Goal: Task Accomplishment & Management: Use online tool/utility

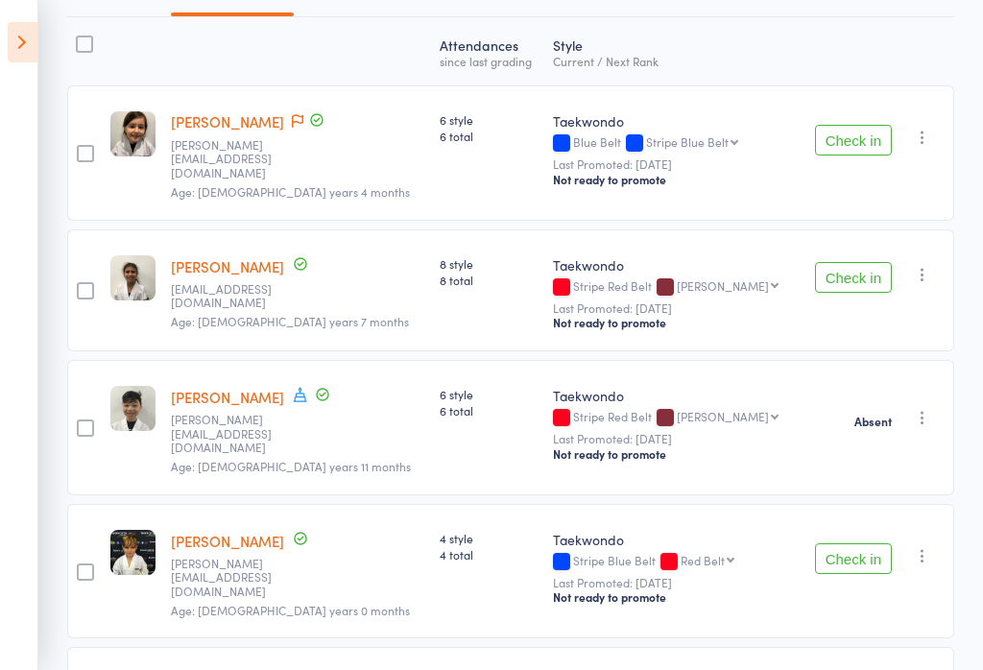
click at [13, 38] on icon at bounding box center [23, 42] width 30 height 40
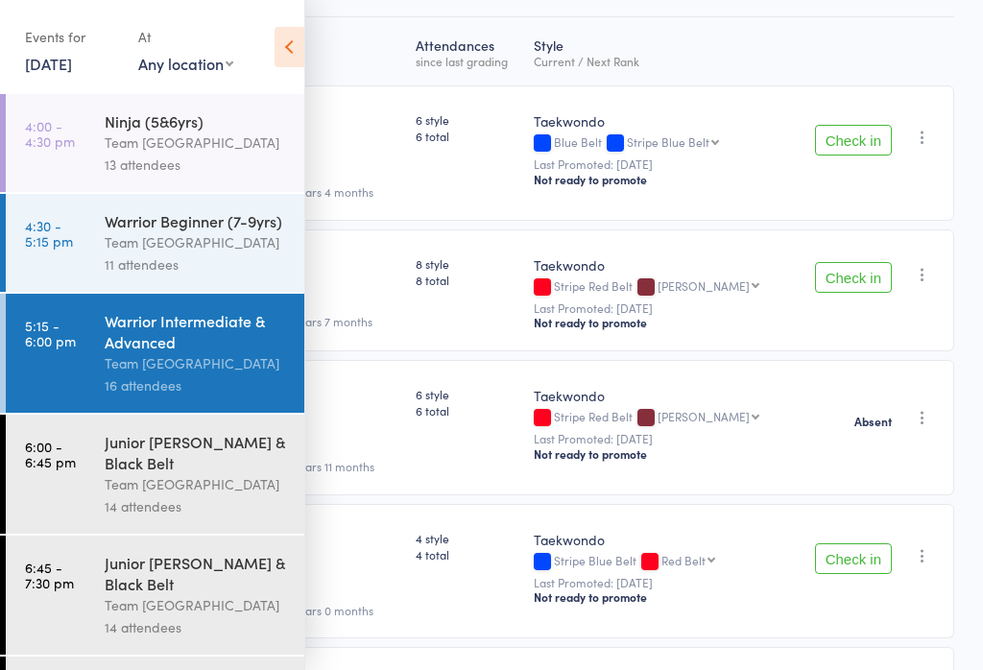
click at [42, 495] on link "6:00 - 6:45 pm Junior [PERSON_NAME] & Black Belt Team [GEOGRAPHIC_DATA] West 14…" at bounding box center [155, 474] width 299 height 119
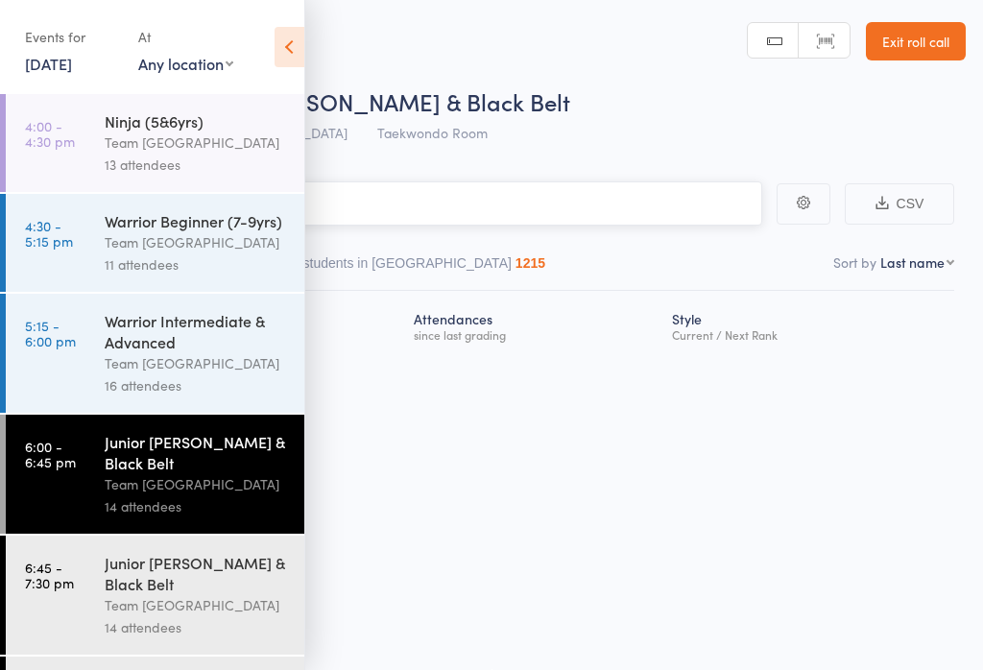
scroll to position [1, 0]
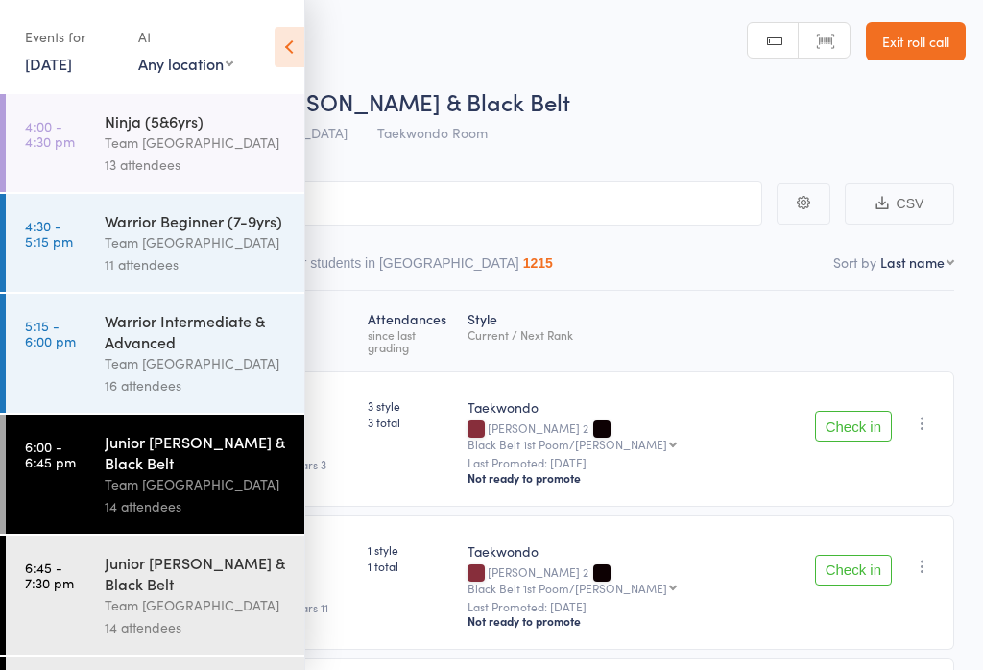
click at [301, 52] on icon at bounding box center [290, 47] width 30 height 40
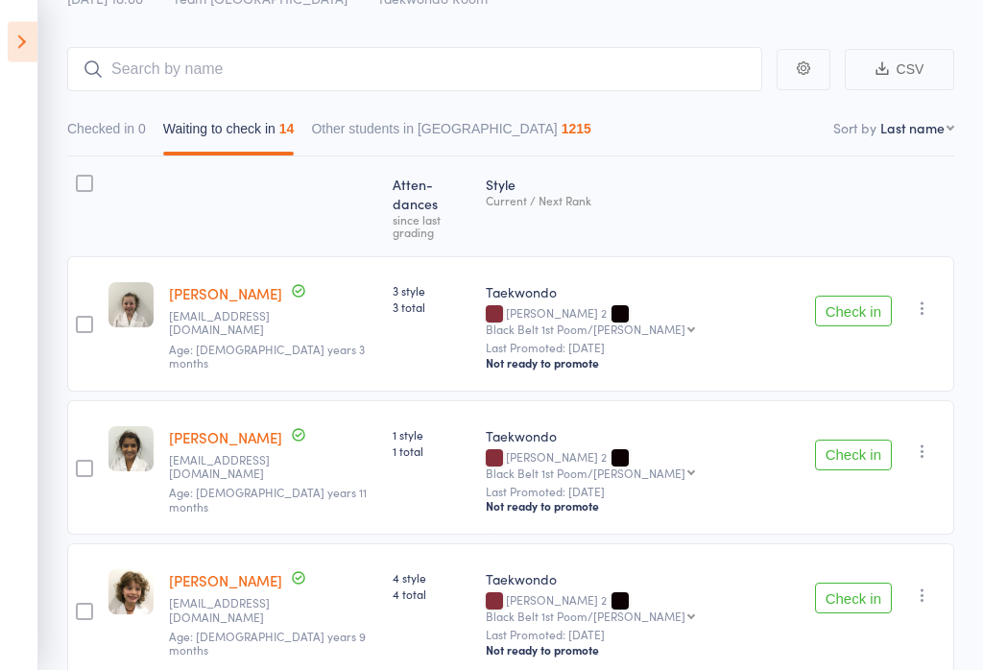
scroll to position [142, 0]
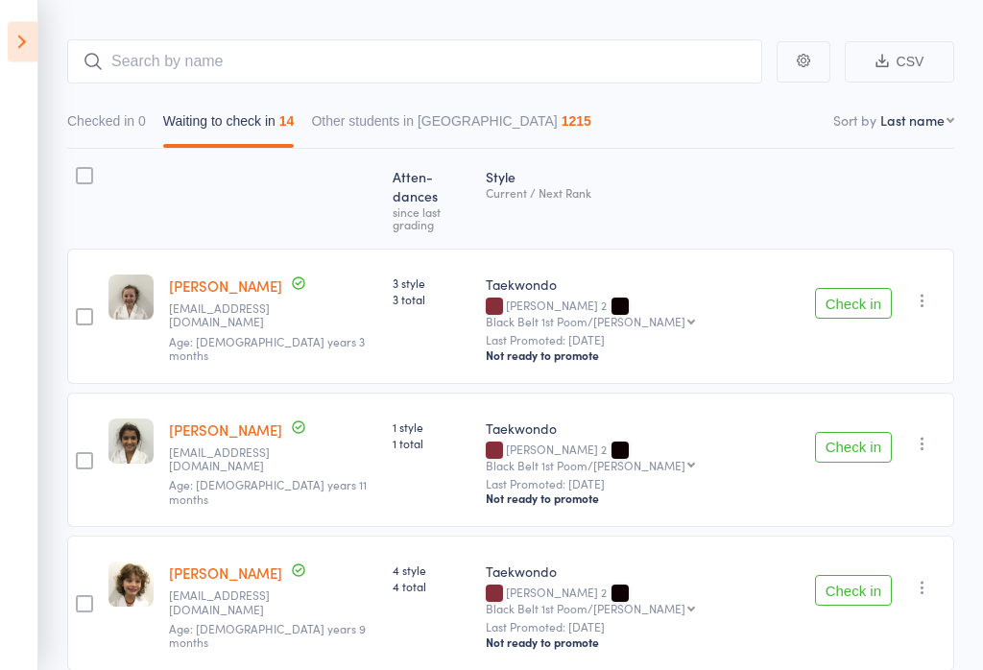
click at [883, 289] on button "Check in" at bounding box center [853, 304] width 77 height 31
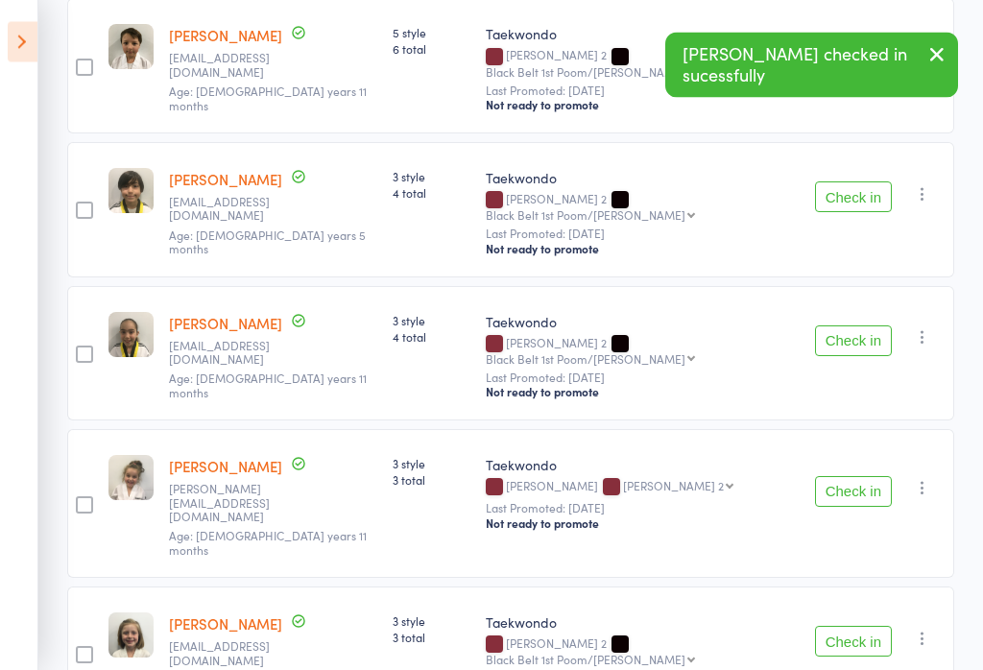
scroll to position [1326, 0]
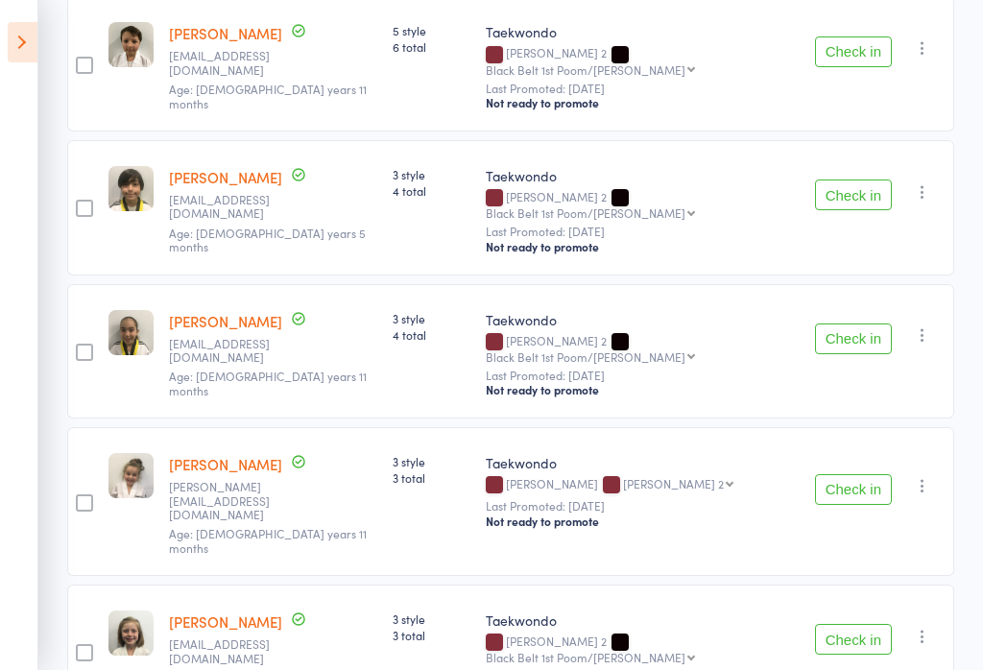
click at [863, 624] on button "Check in" at bounding box center [853, 639] width 77 height 31
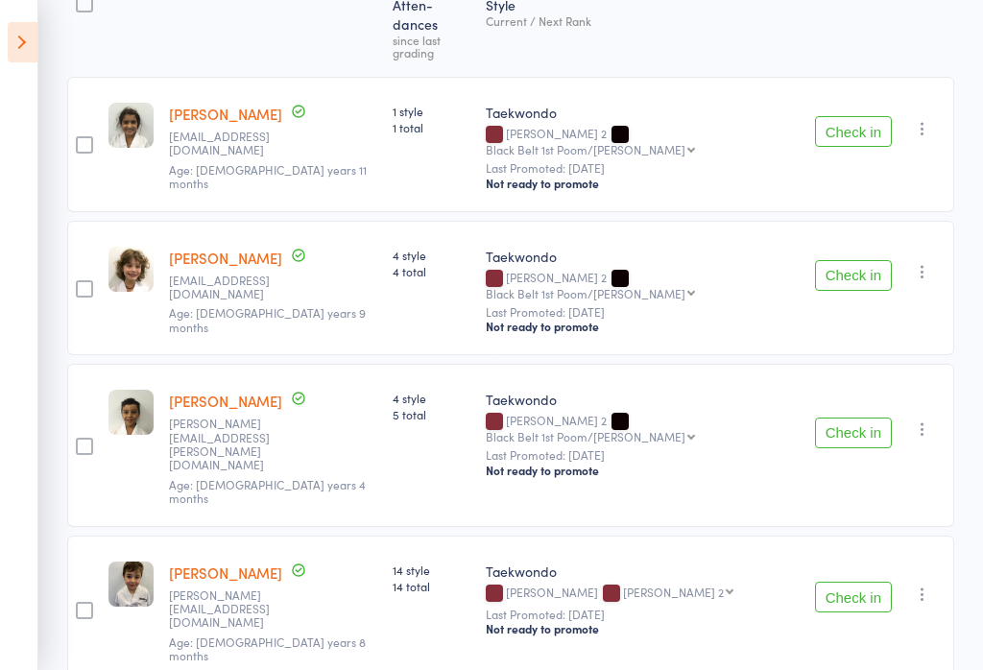
scroll to position [314, 0]
click at [847, 261] on button "Check in" at bounding box center [853, 276] width 77 height 31
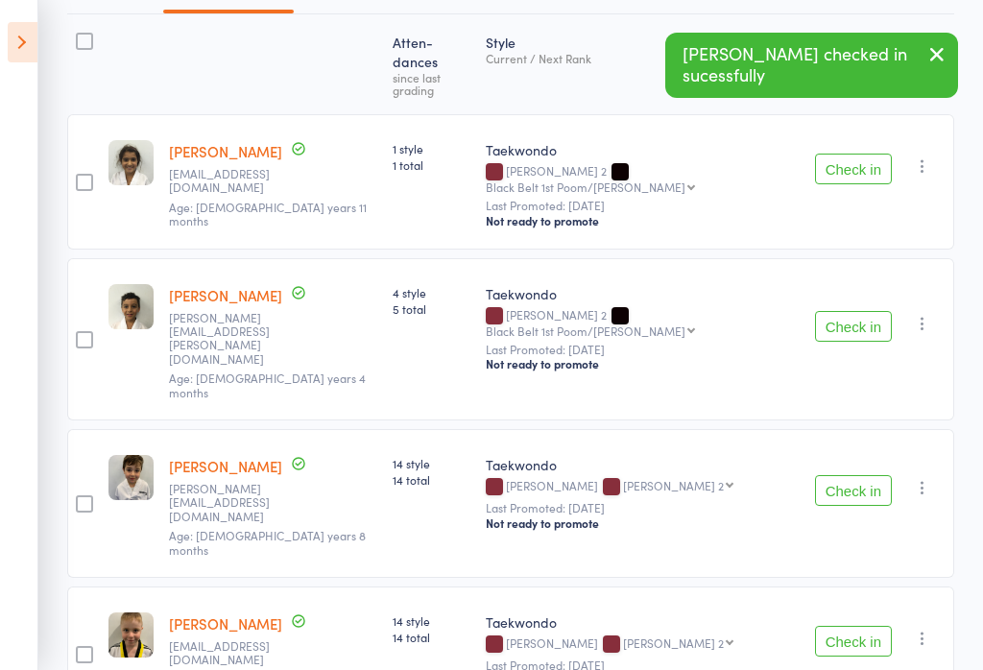
scroll to position [242, 0]
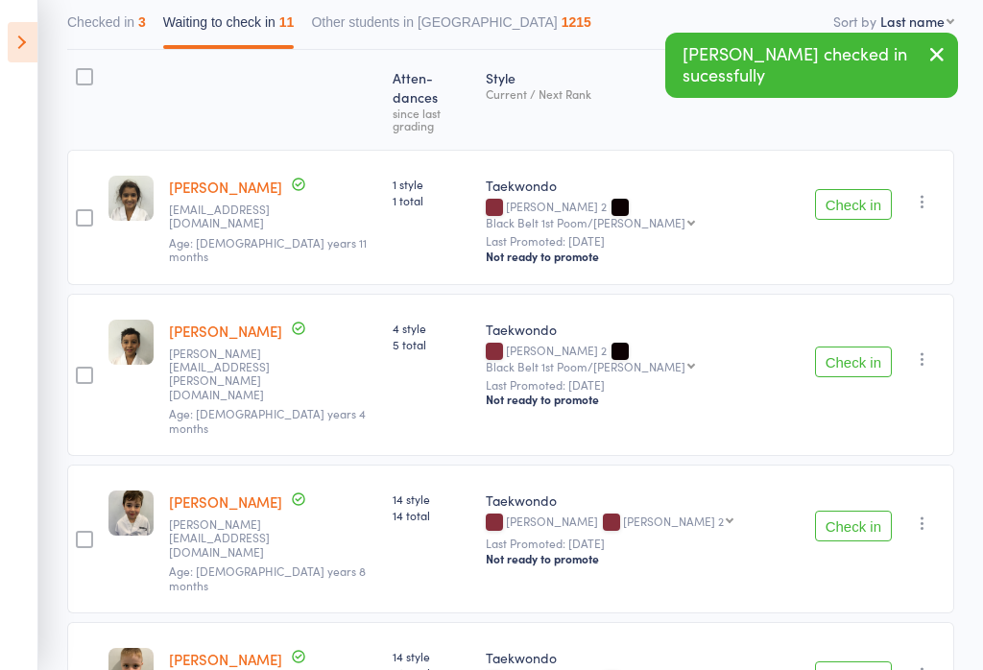
click at [859, 347] on button "Check in" at bounding box center [853, 362] width 77 height 31
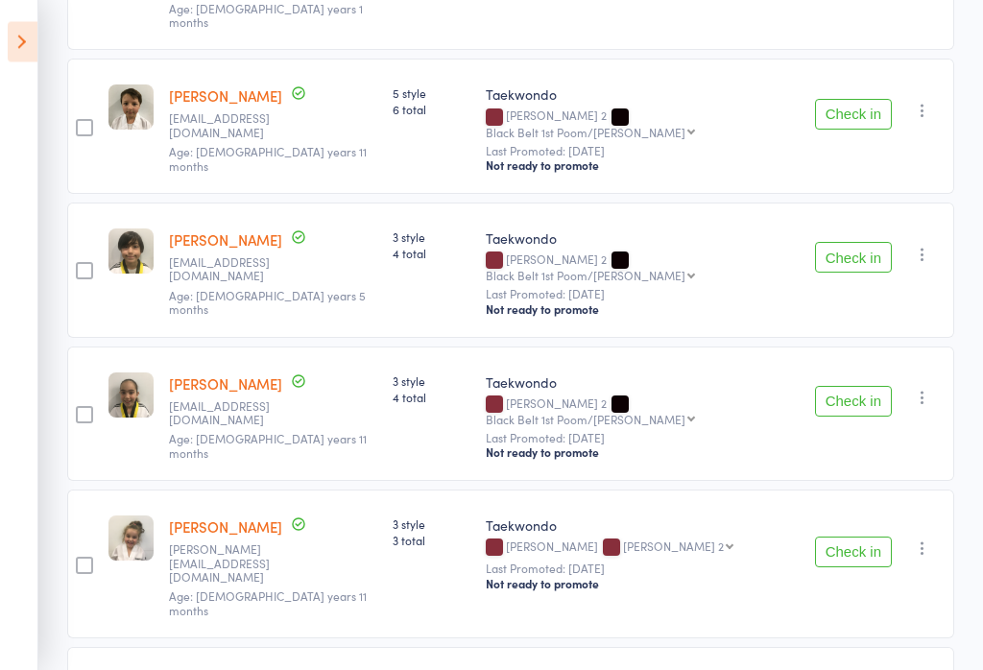
scroll to position [1055, 0]
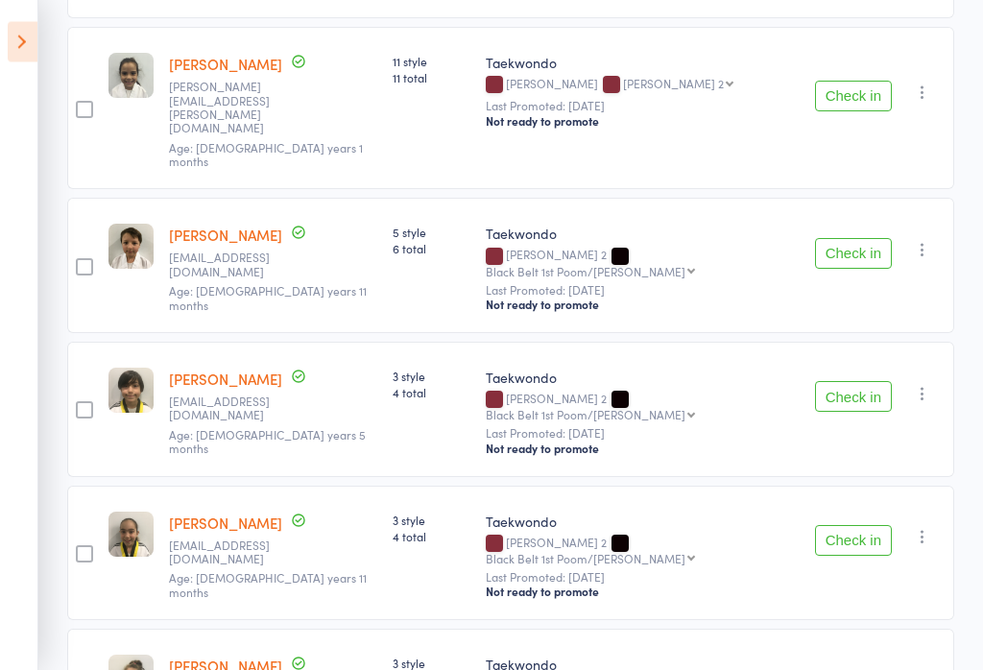
scroll to position [924, 0]
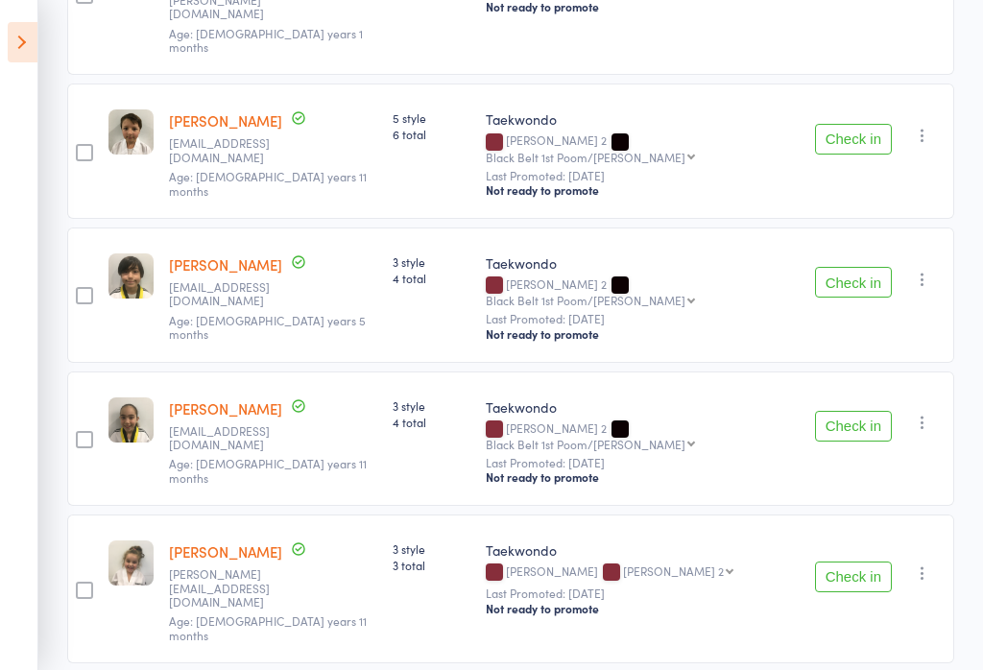
click at [758, 669] on div "Atten­dances since last grading Style Current / Next Rank edit [PERSON_NAME] [E…" at bounding box center [510, 130] width 887 height 1525
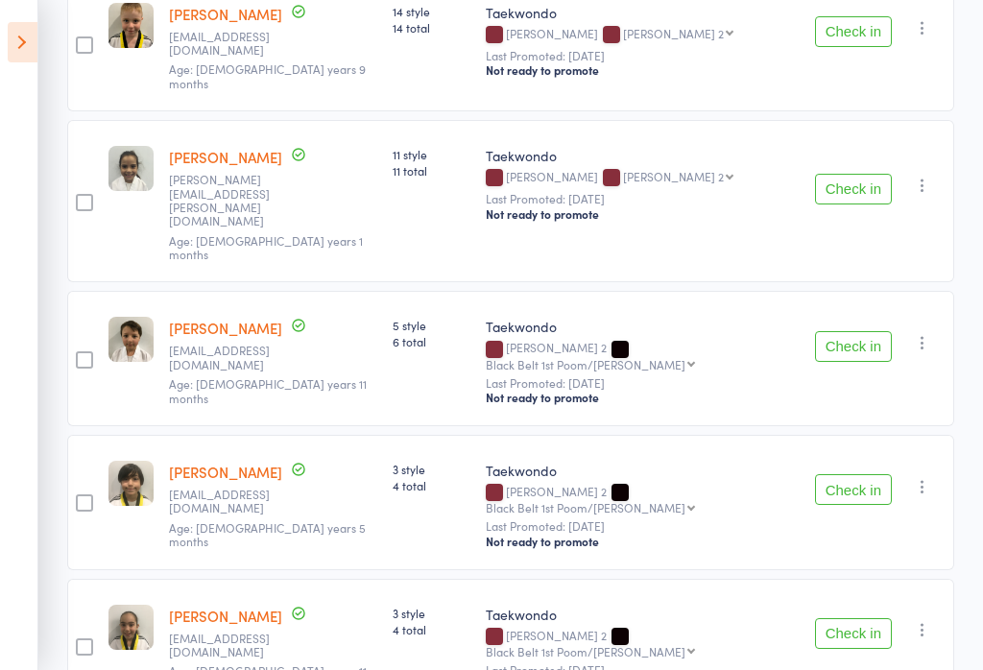
scroll to position [732, 0]
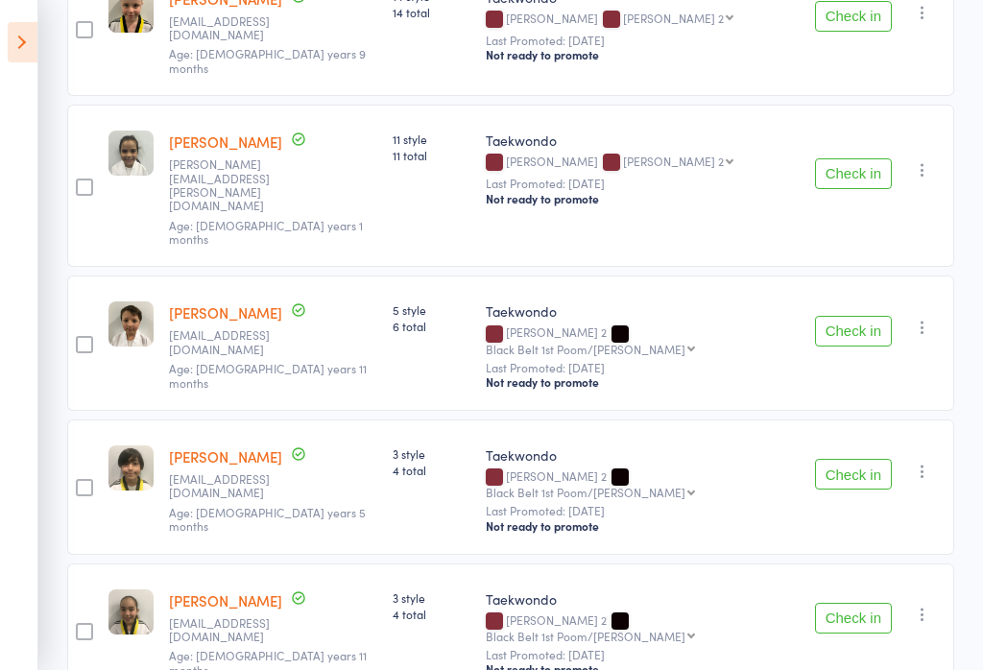
click at [866, 603] on button "Check in" at bounding box center [853, 618] width 77 height 31
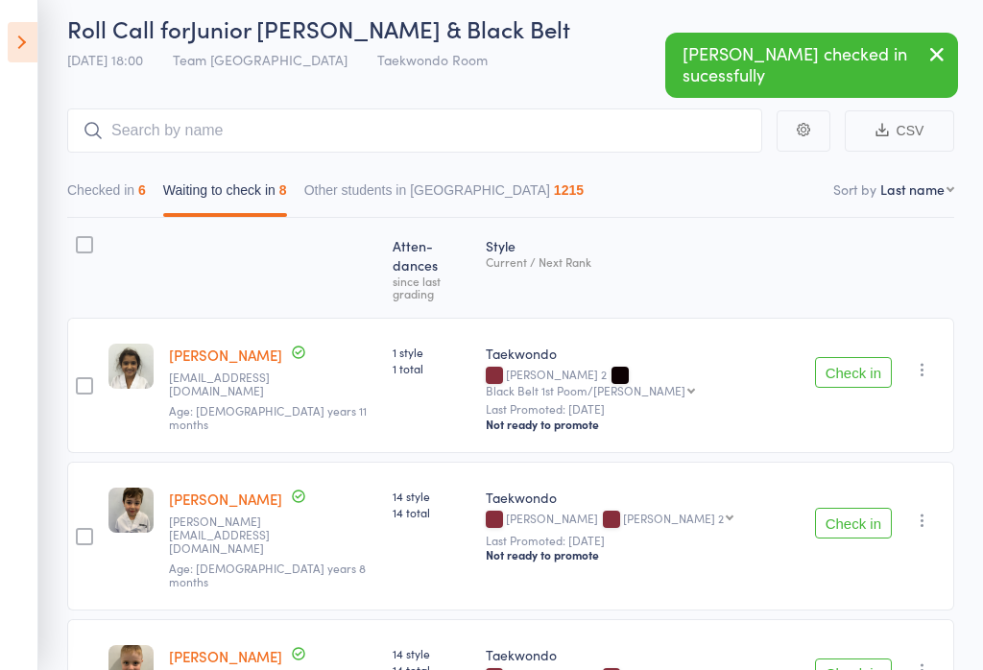
scroll to position [73, 0]
click at [836, 358] on button "Check in" at bounding box center [853, 373] width 77 height 31
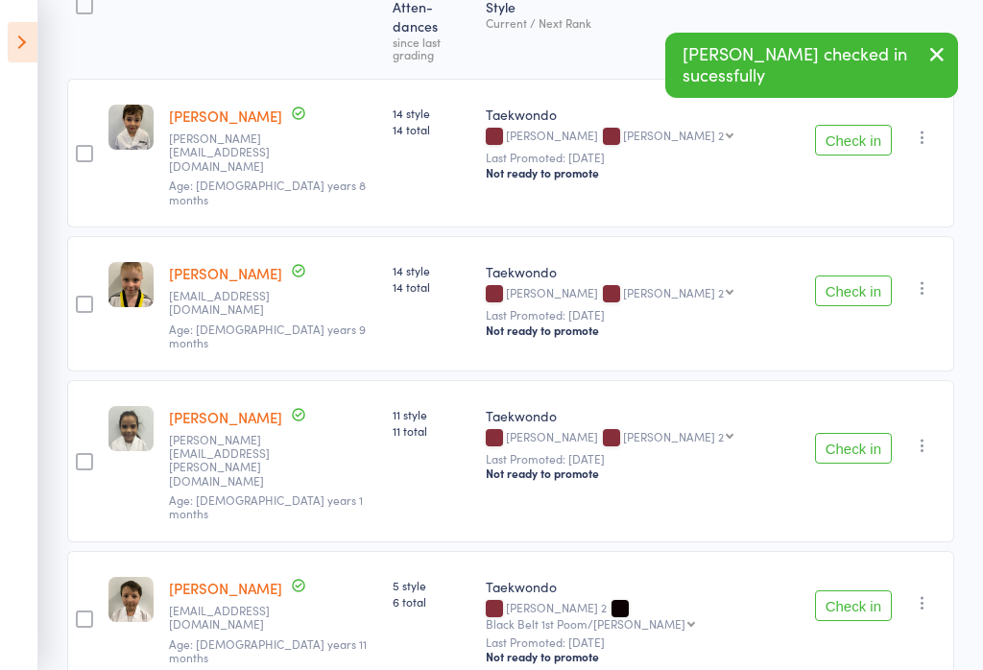
scroll to position [321, 0]
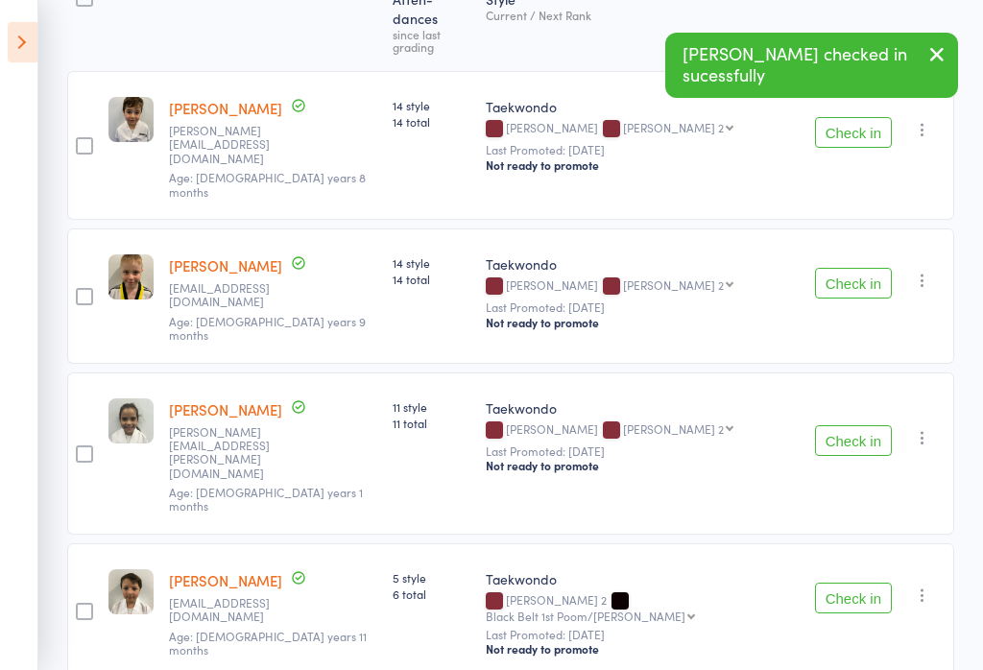
click at [862, 583] on button "Check in" at bounding box center [853, 598] width 77 height 31
click at [856, 425] on button "Check in" at bounding box center [853, 440] width 77 height 31
